Goal: Find specific page/section: Find specific page/section

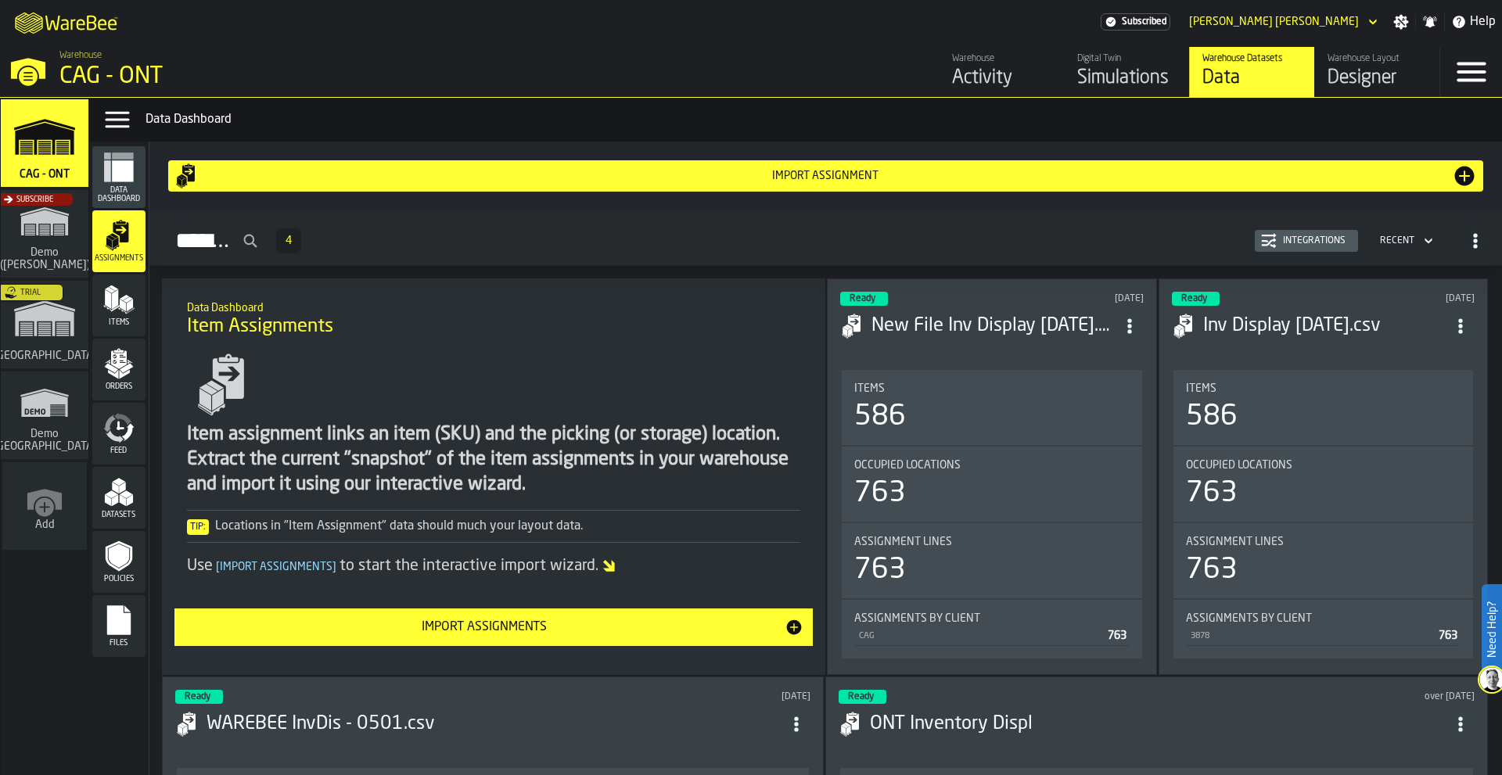
click at [1346, 67] on div "Designer" at bounding box center [1377, 78] width 99 height 25
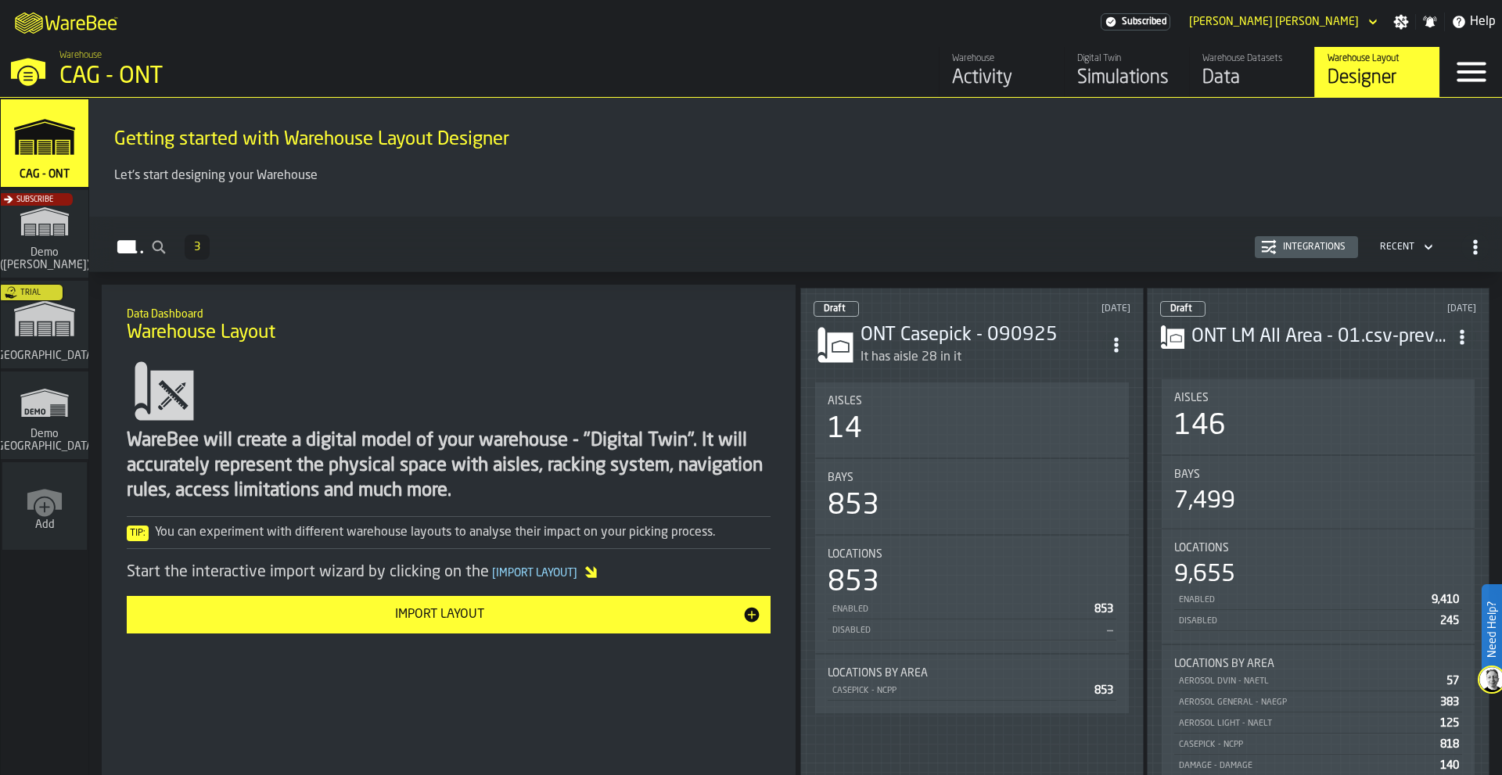
click at [931, 337] on h3 "ONT Casepick - 090925" at bounding box center [982, 335] width 242 height 25
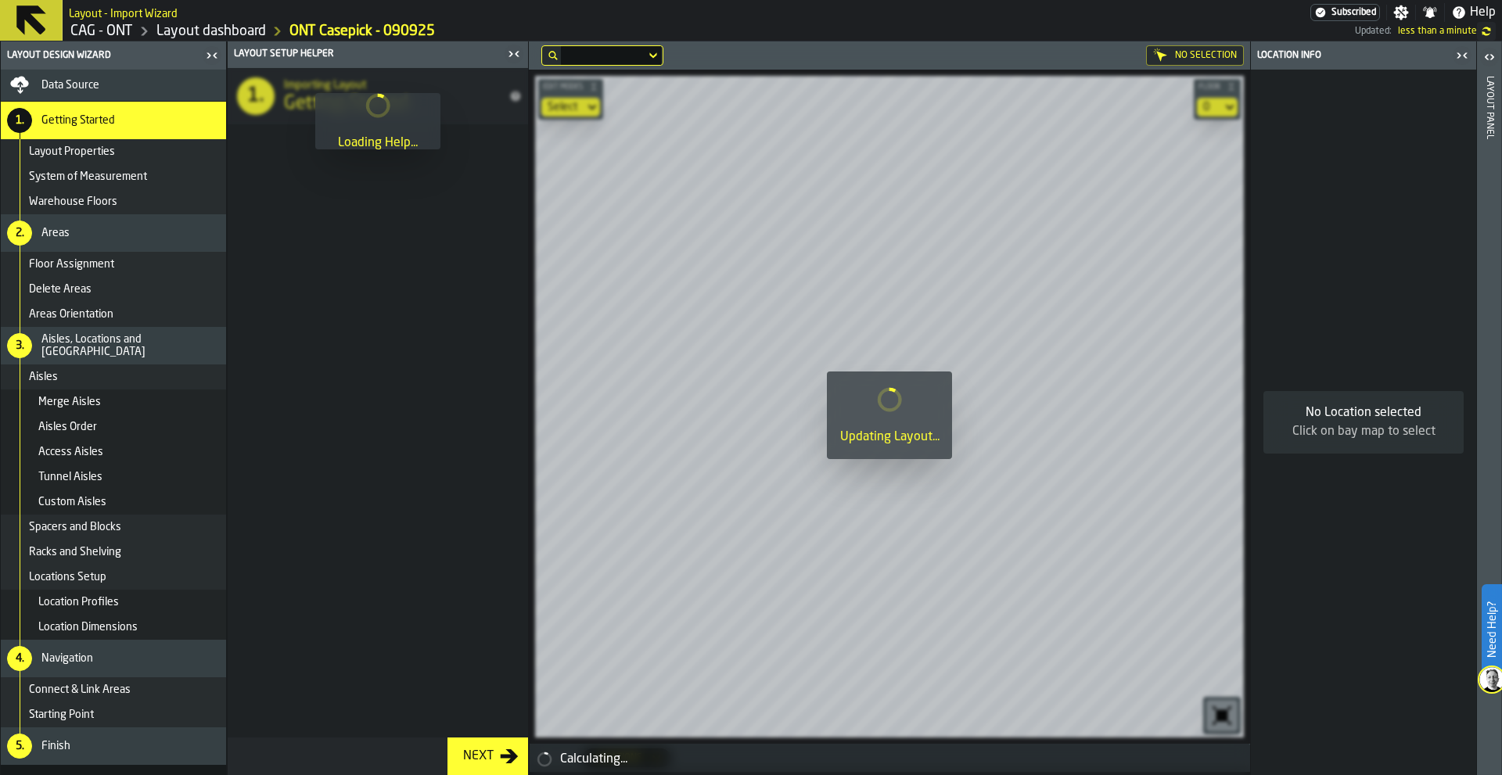
click at [32, 15] on icon at bounding box center [32, 21] width 38 height 38
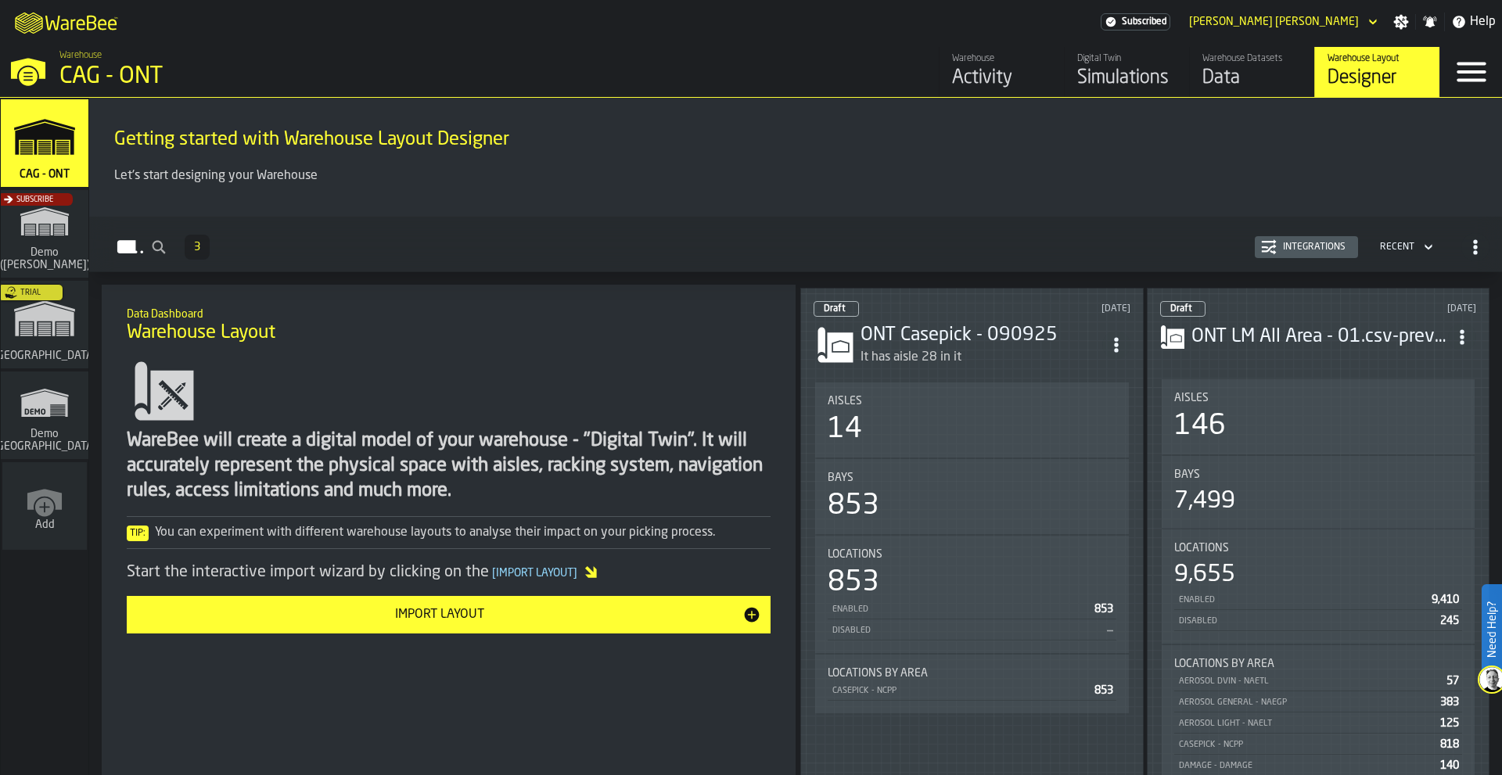
click at [1253, 380] on div "Aisles 146" at bounding box center [1319, 417] width 314 height 75
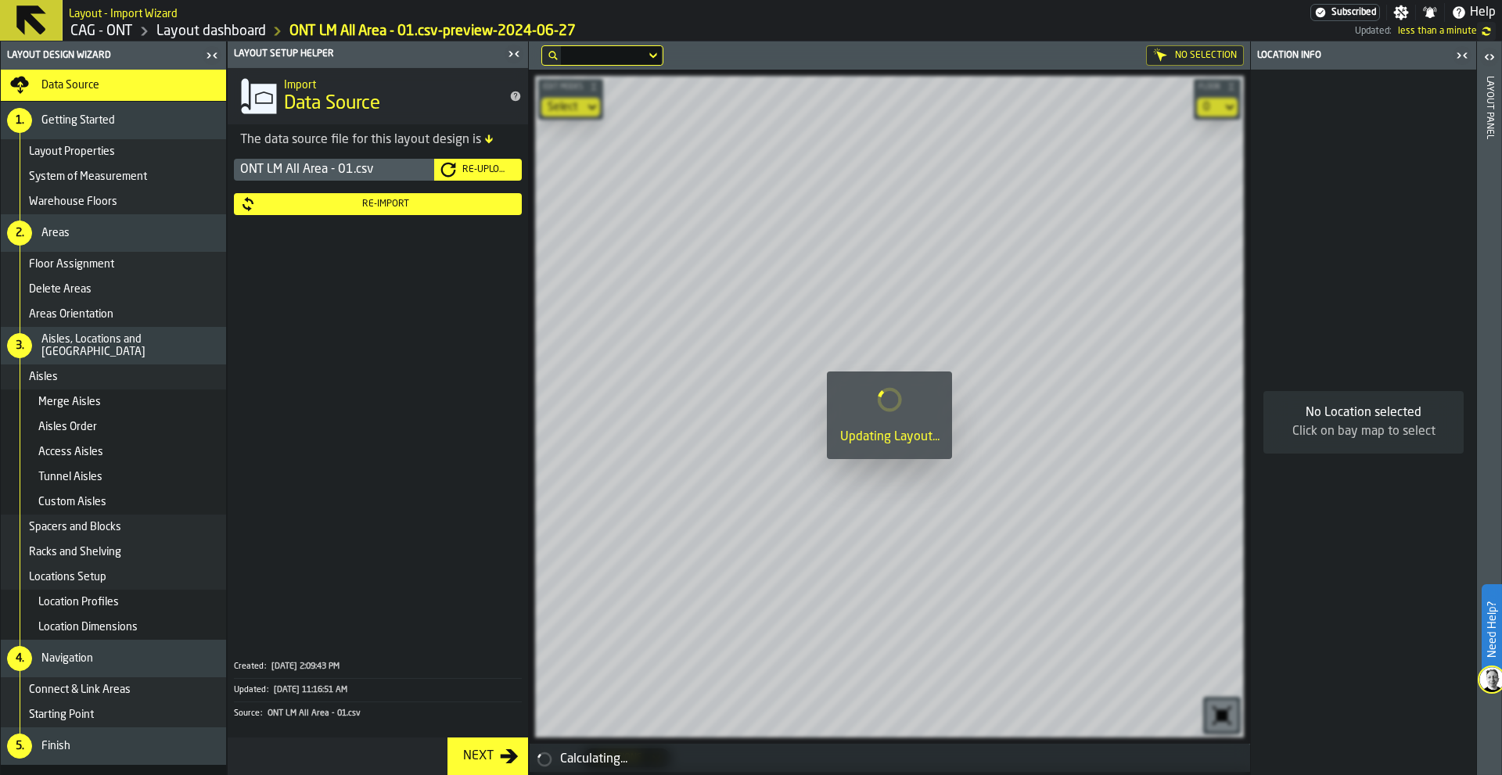
click at [40, 21] on icon at bounding box center [32, 21] width 38 height 38
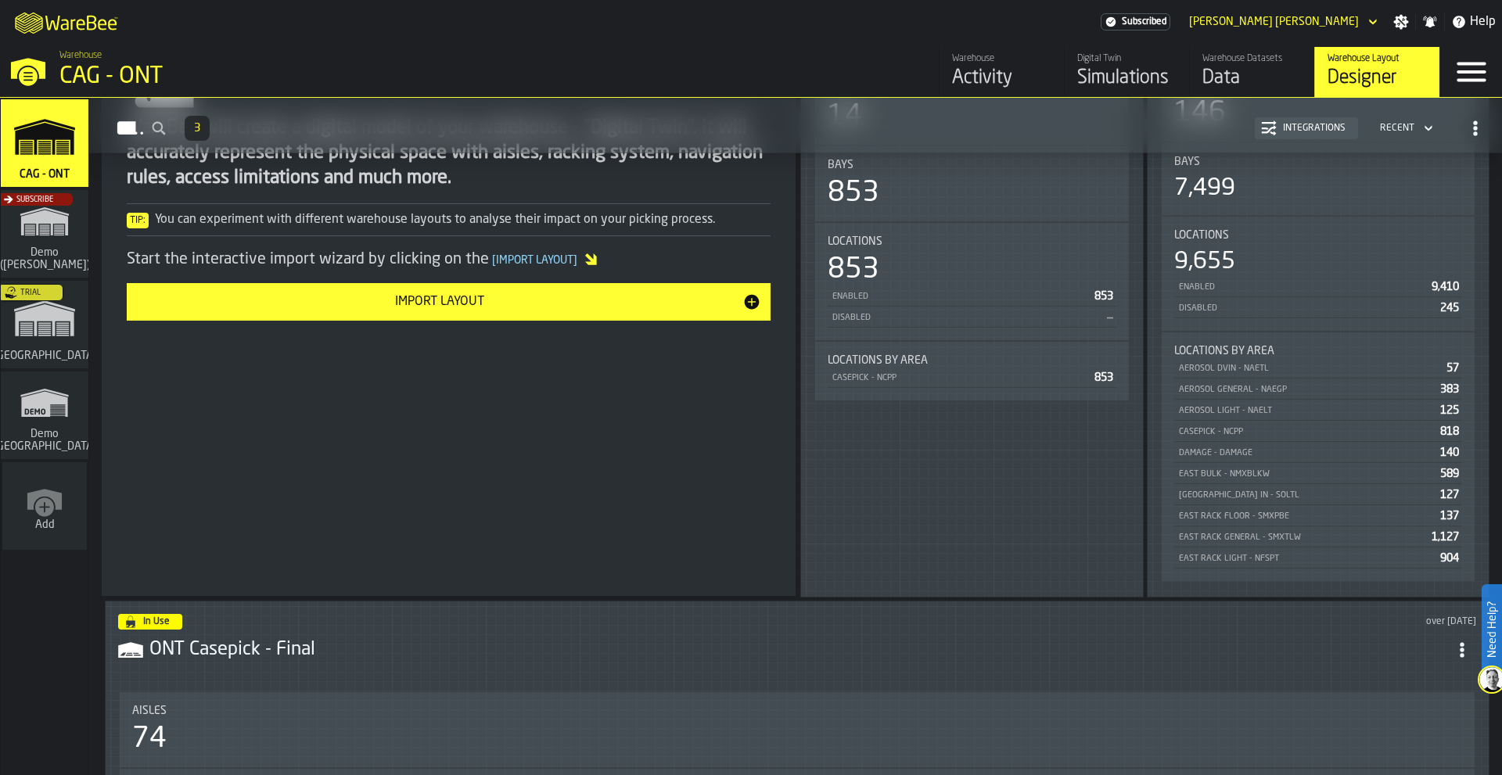
scroll to position [548, 0]
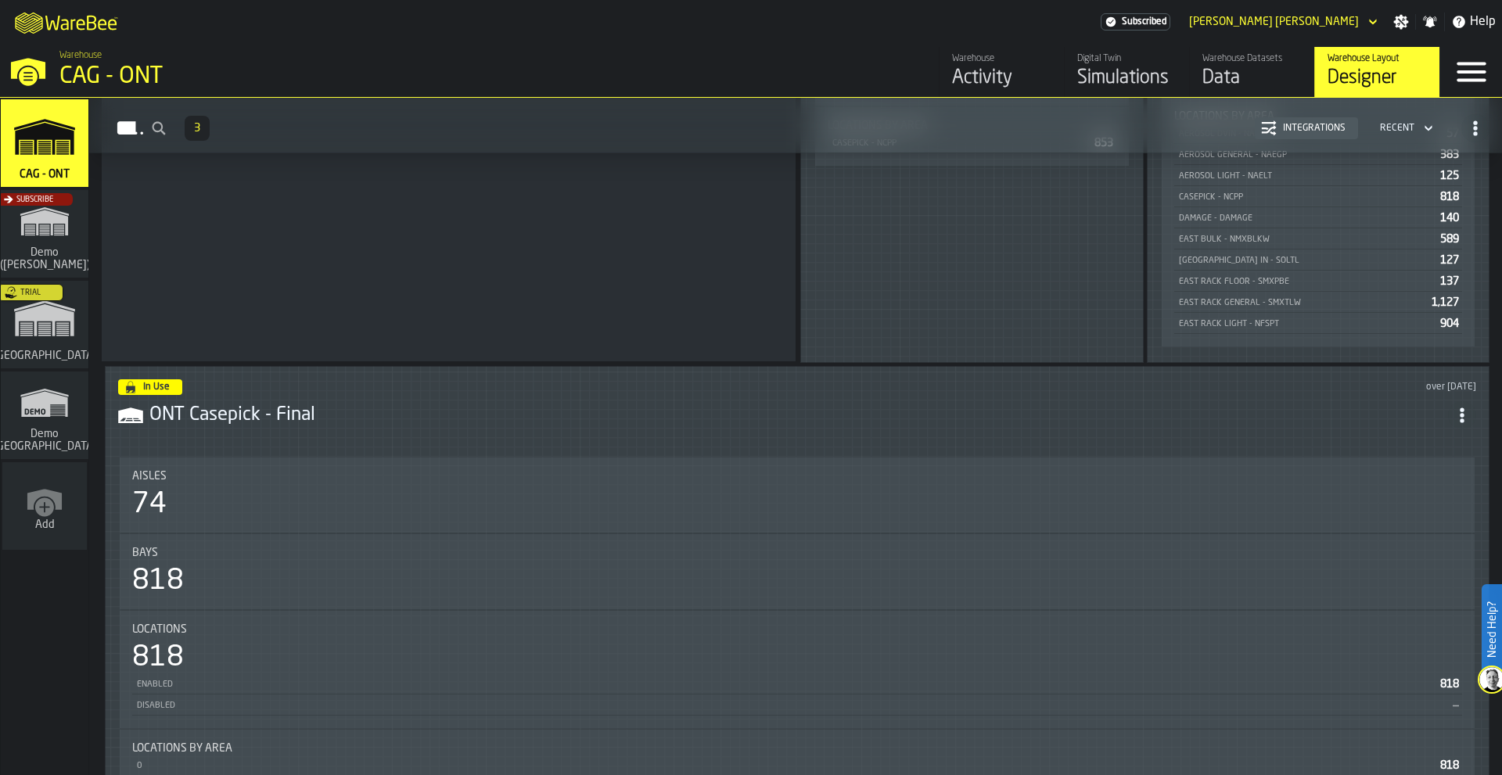
click at [318, 444] on div "In Use over [DATE] ONT Casepick - Final Aisles 74 Bays 818 Locations 818 Enable…" at bounding box center [797, 585] width 1385 height 439
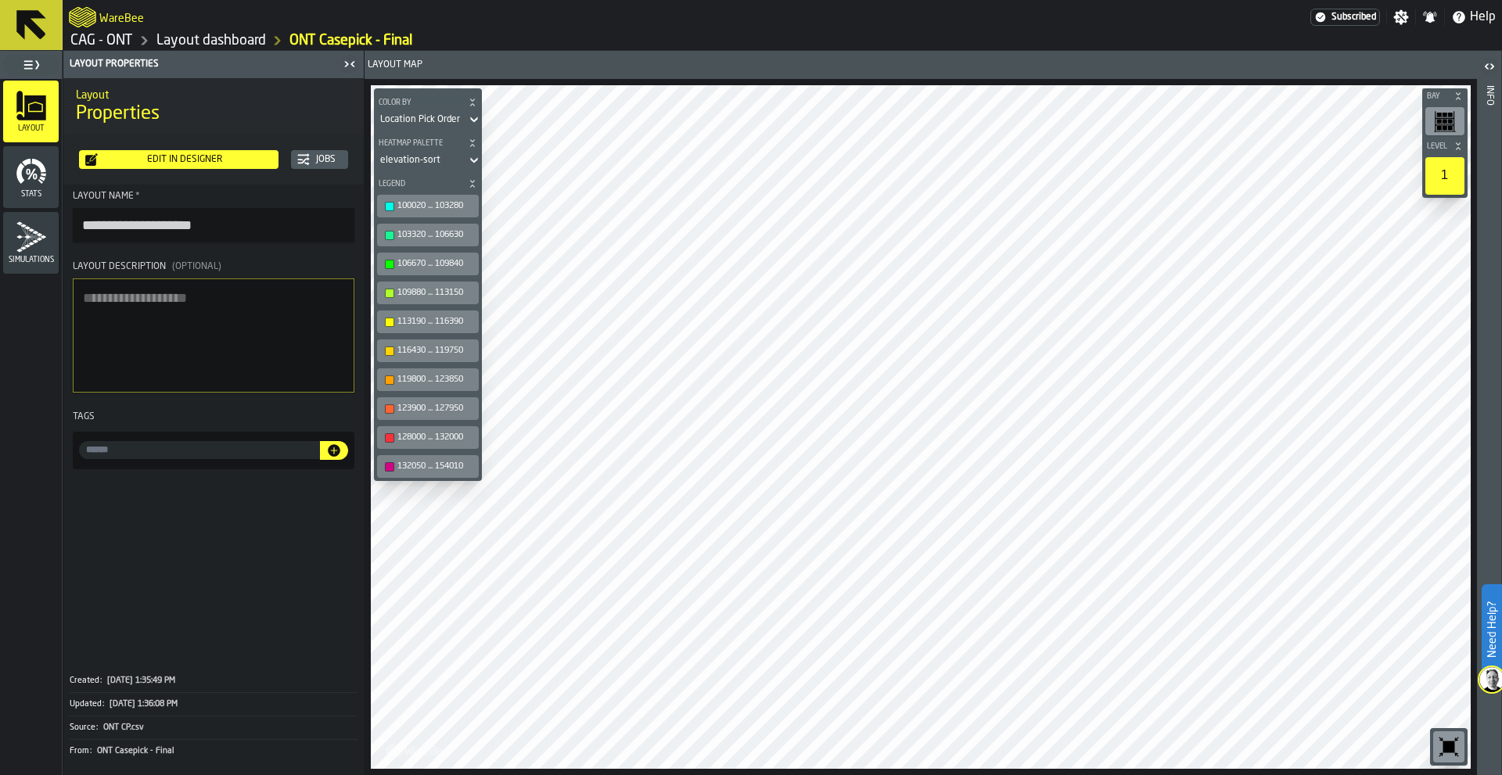
click at [279, 580] on span at bounding box center [213, 570] width 300 height 188
click at [39, 21] on icon at bounding box center [32, 25] width 38 height 38
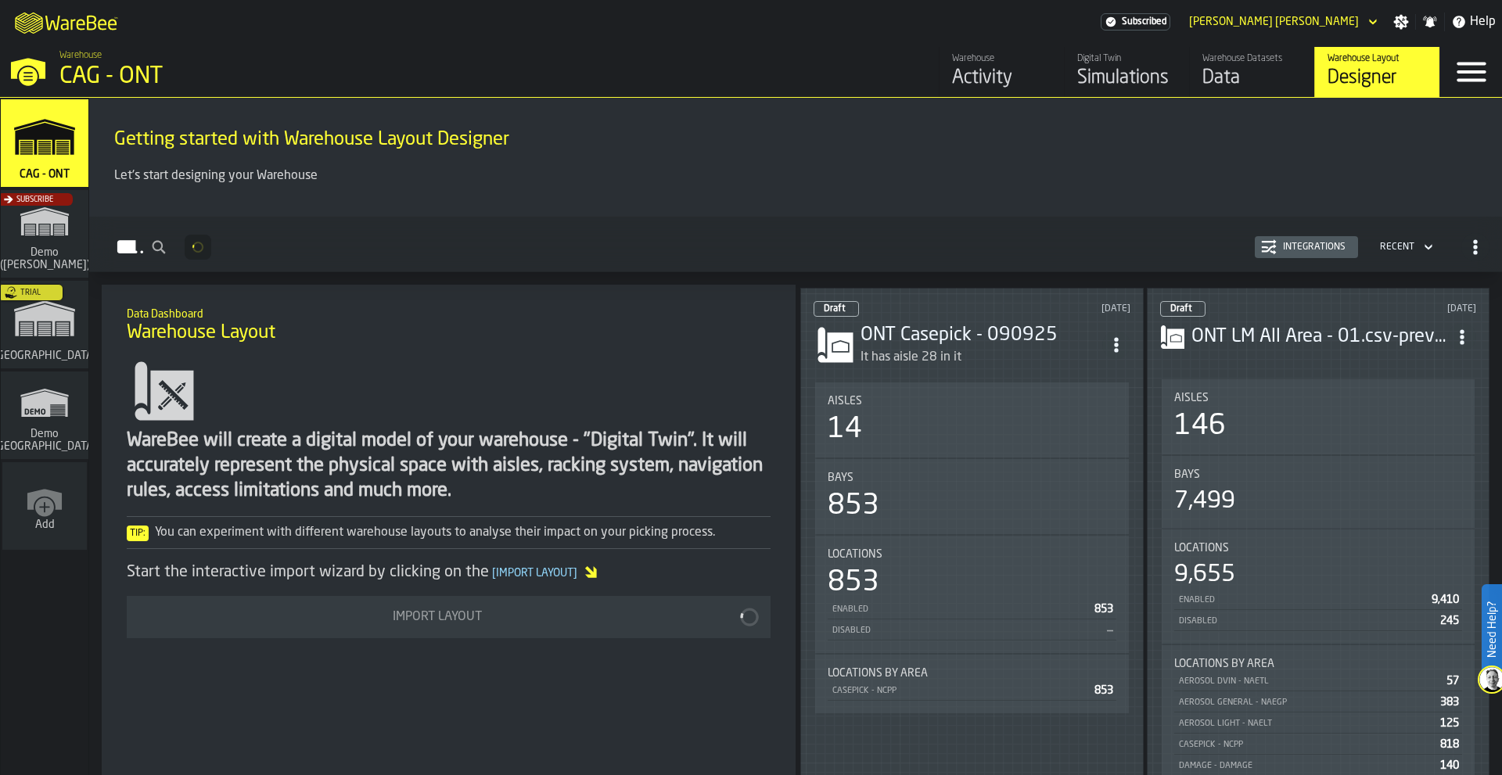
click at [1110, 74] on div "Simulations" at bounding box center [1127, 78] width 99 height 25
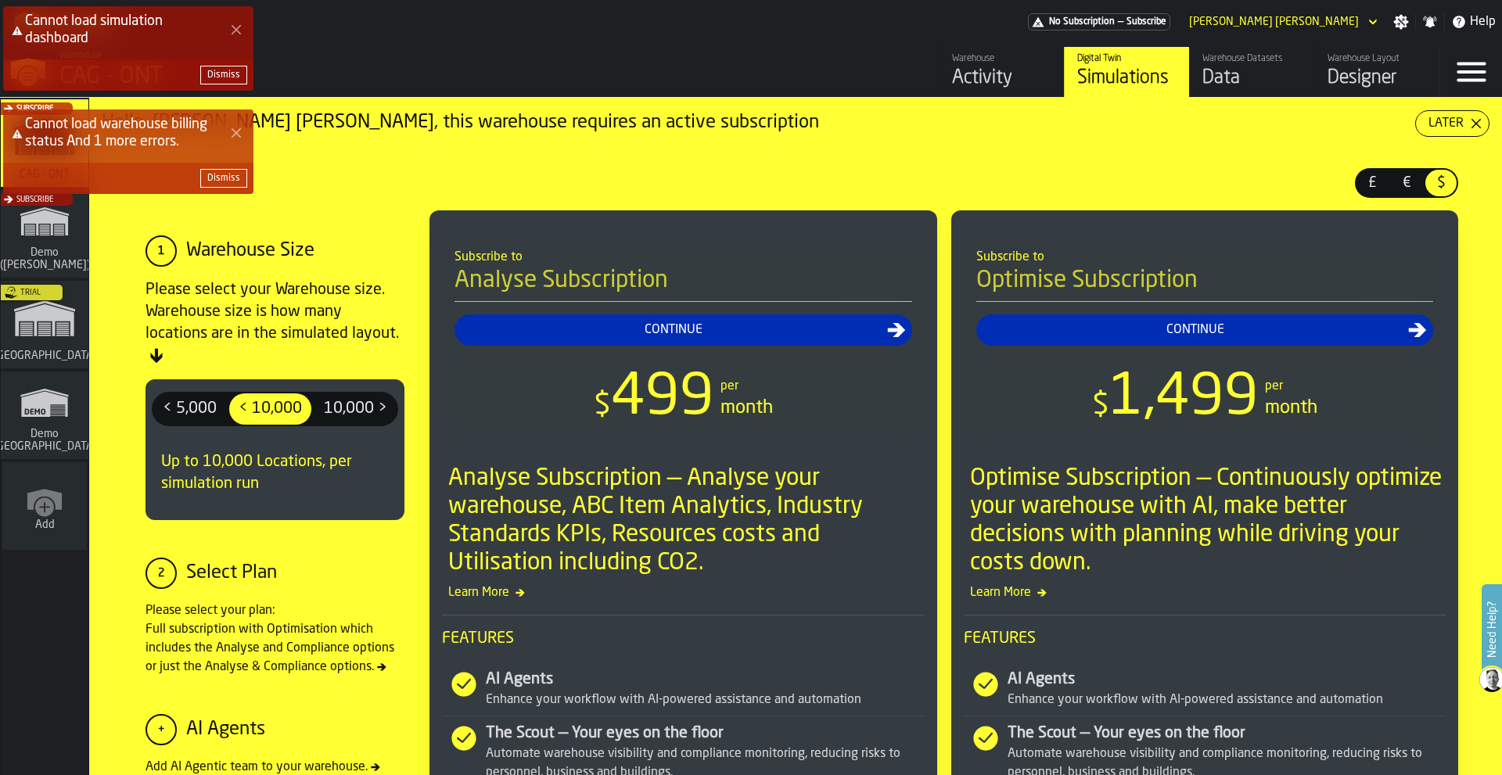
click at [239, 136] on polygon "Close Error" at bounding box center [237, 133] width 10 height 10
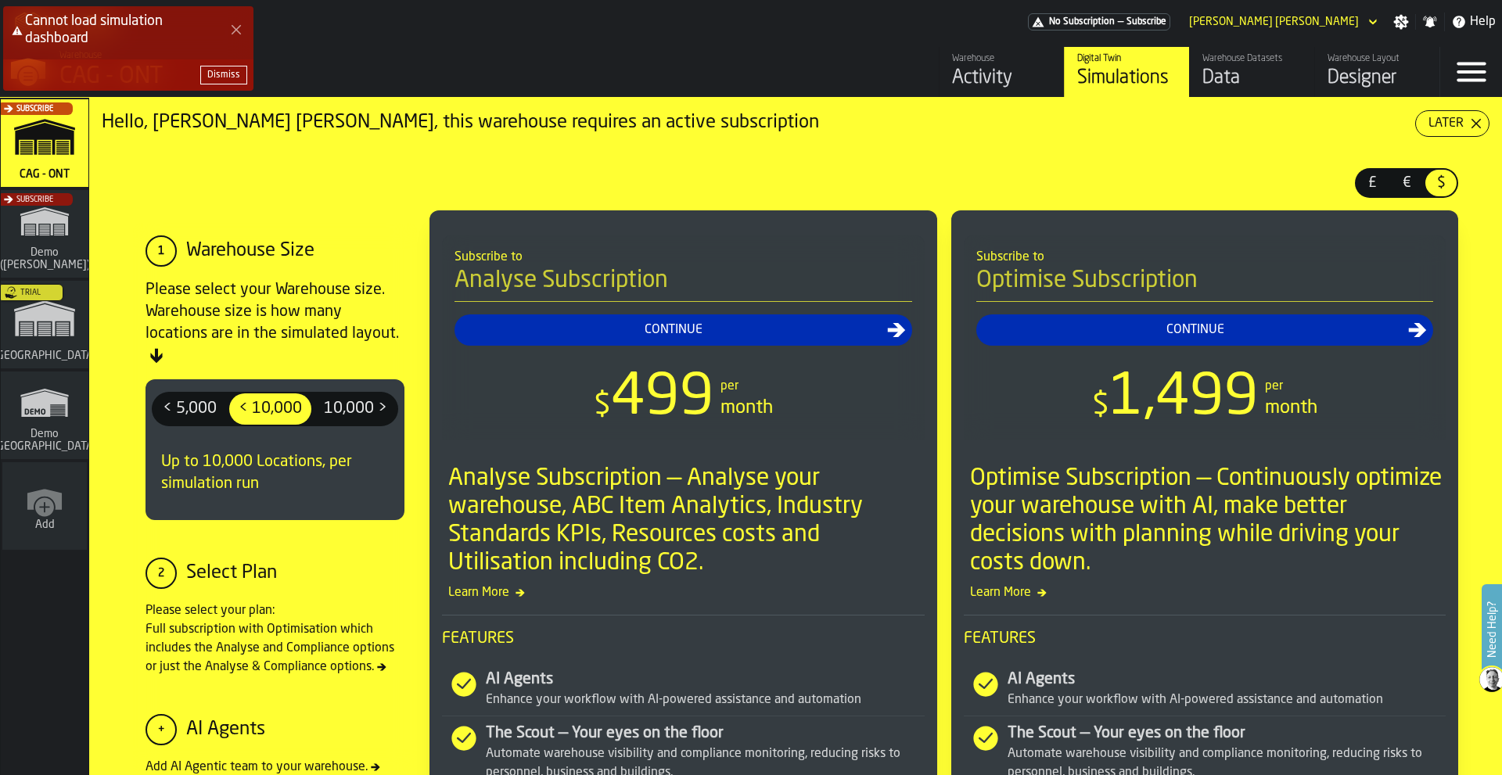
click at [239, 31] on icon "Close Error" at bounding box center [236, 29] width 13 height 13
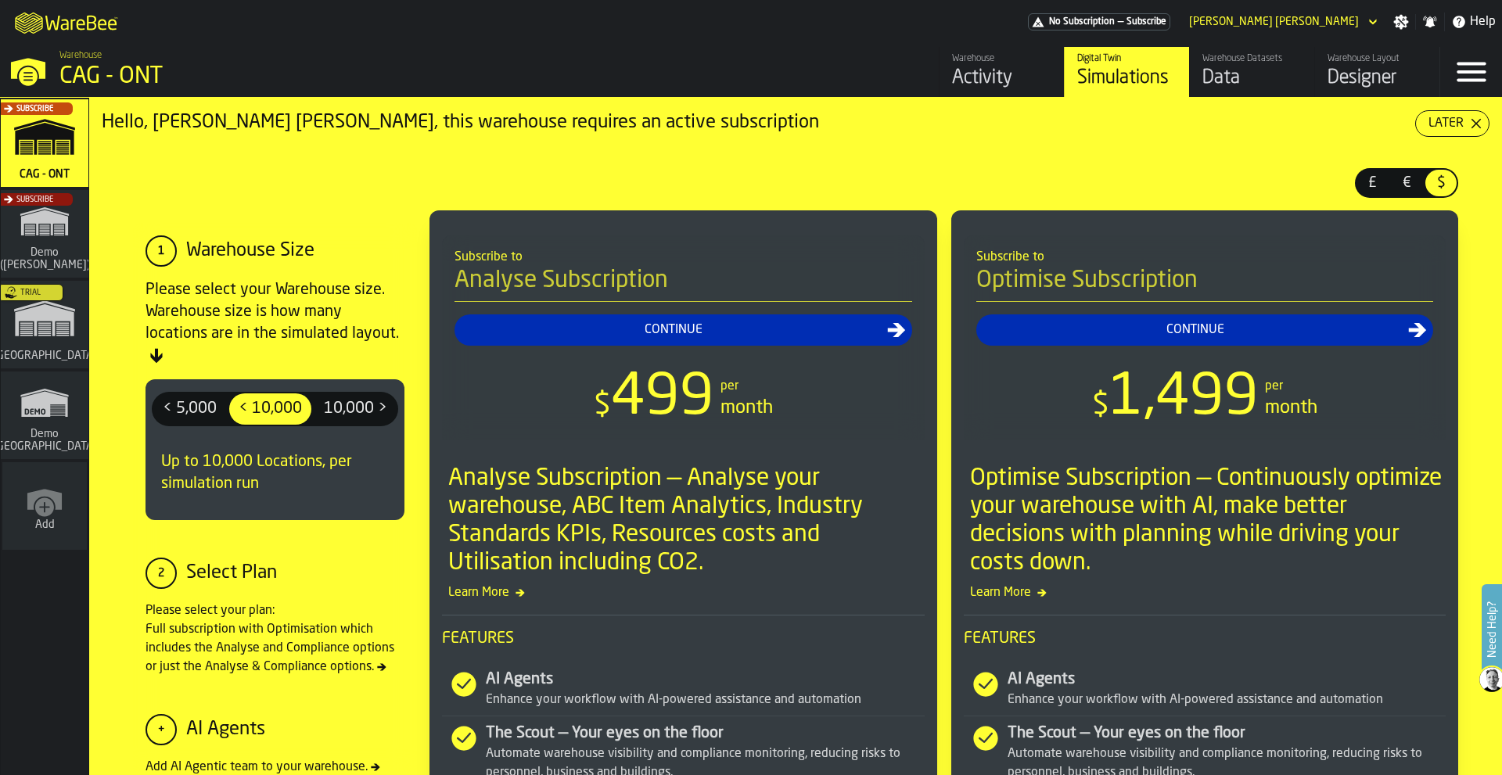
click at [1472, 124] on polygon "button-Later" at bounding box center [1477, 124] width 10 height 10
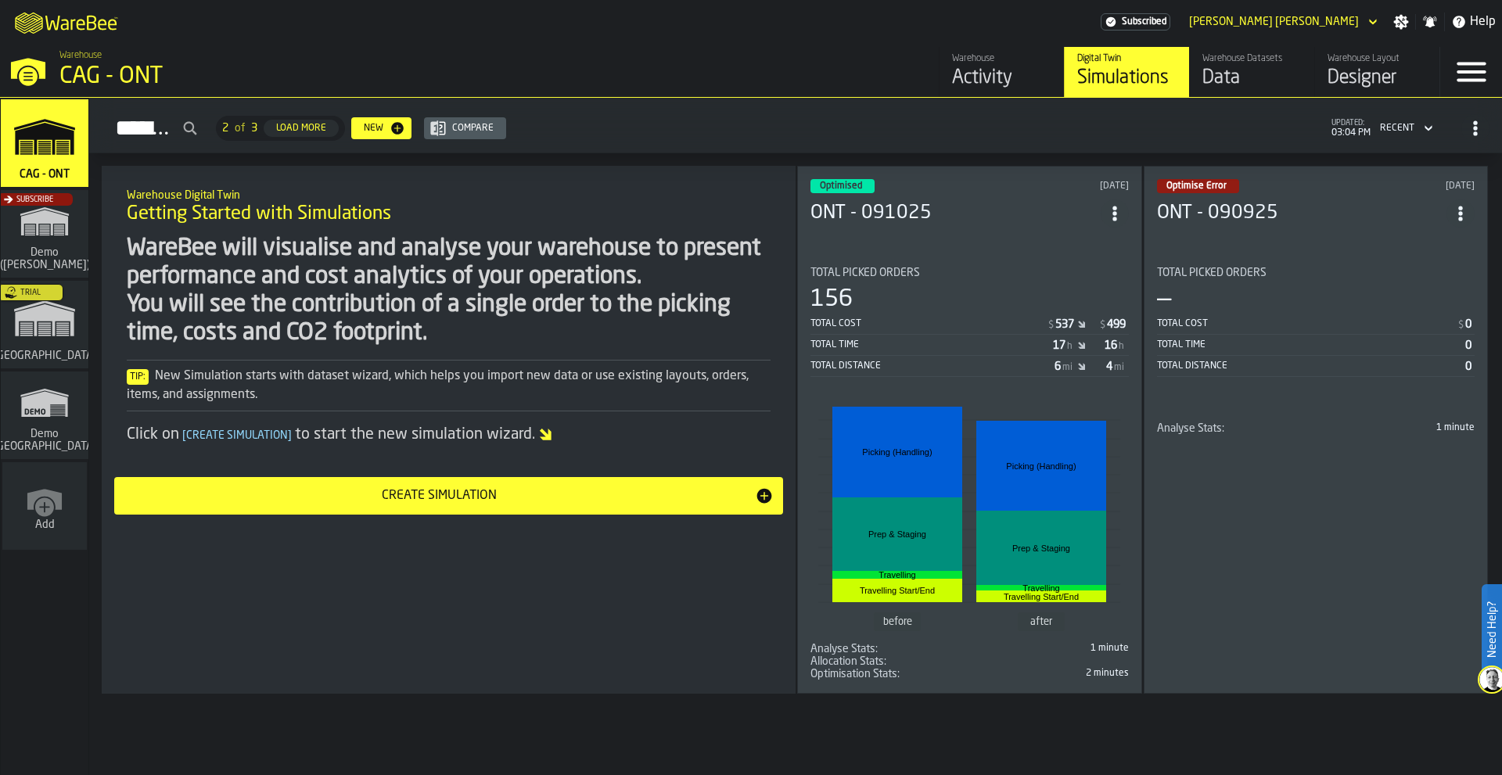
click at [437, 597] on div "Warehouse Digital Twin Getting Started with Simulations WareBee will visualise …" at bounding box center [449, 430] width 694 height 528
click at [445, 637] on div "Warehouse Digital Twin Getting Started with Simulations WareBee will visualise …" at bounding box center [449, 430] width 694 height 528
